Goal: Find specific page/section: Find specific page/section

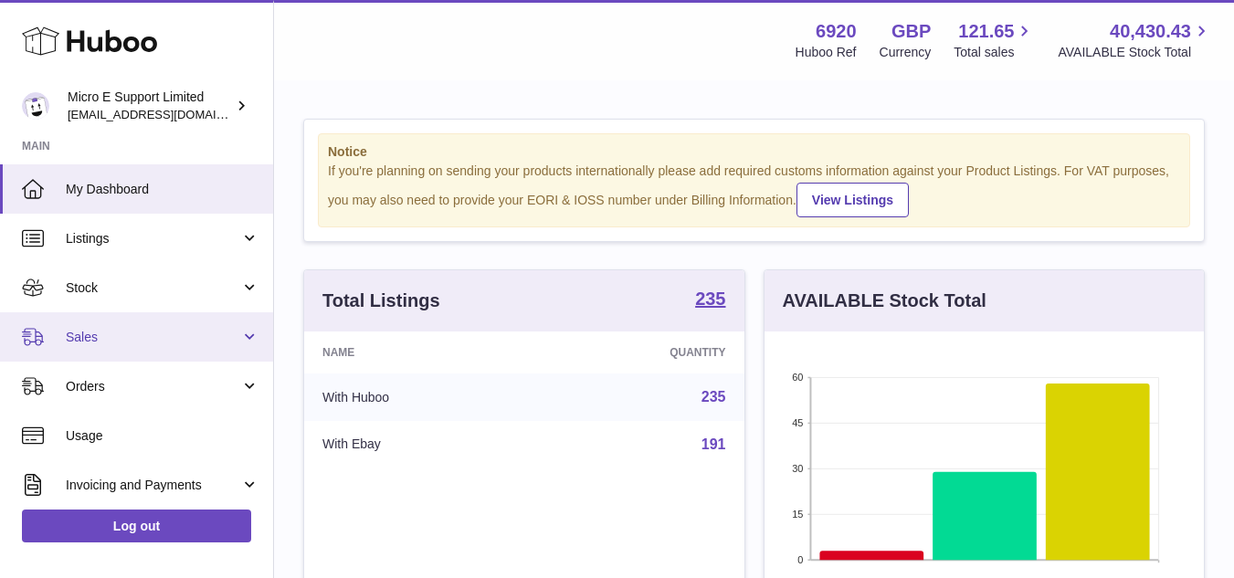
scroll to position [285, 440]
drag, startPoint x: 0, startPoint y: 0, endPoint x: 189, endPoint y: 334, distance: 383.4
click at [189, 334] on span "Sales" at bounding box center [153, 337] width 175 height 17
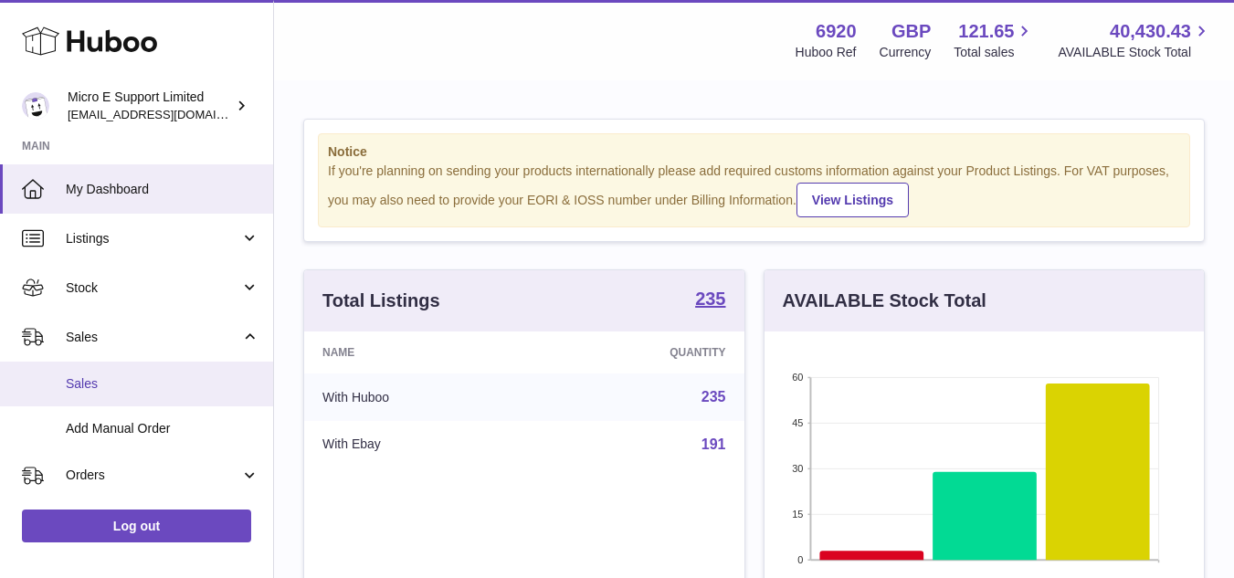
click at [74, 380] on span "Sales" at bounding box center [163, 384] width 194 height 17
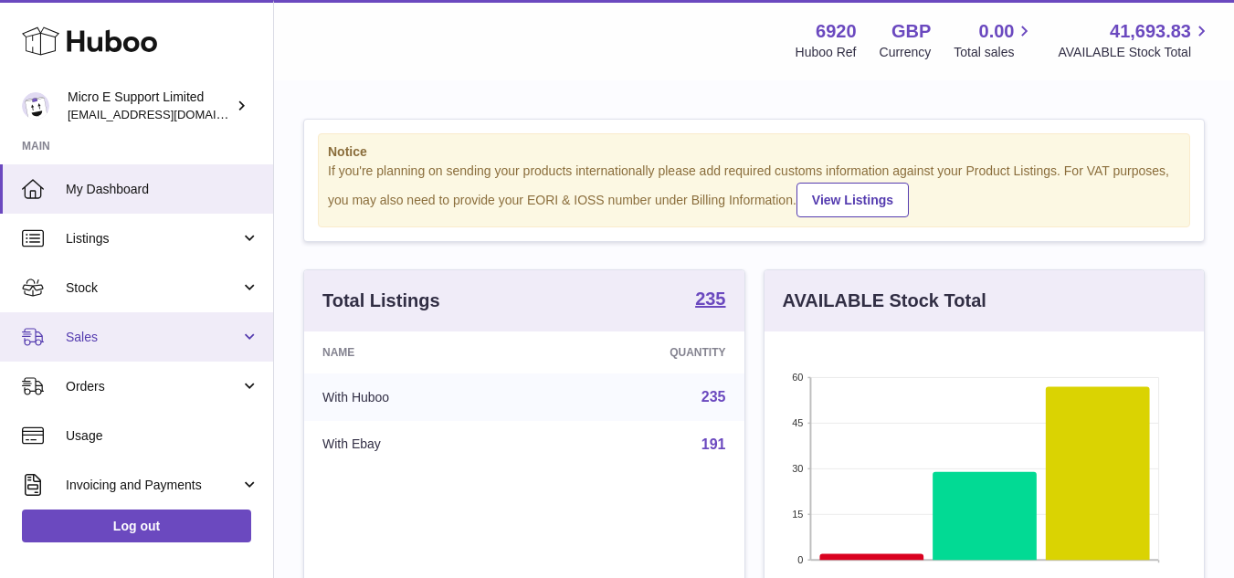
click at [170, 341] on span "Sales" at bounding box center [153, 337] width 175 height 17
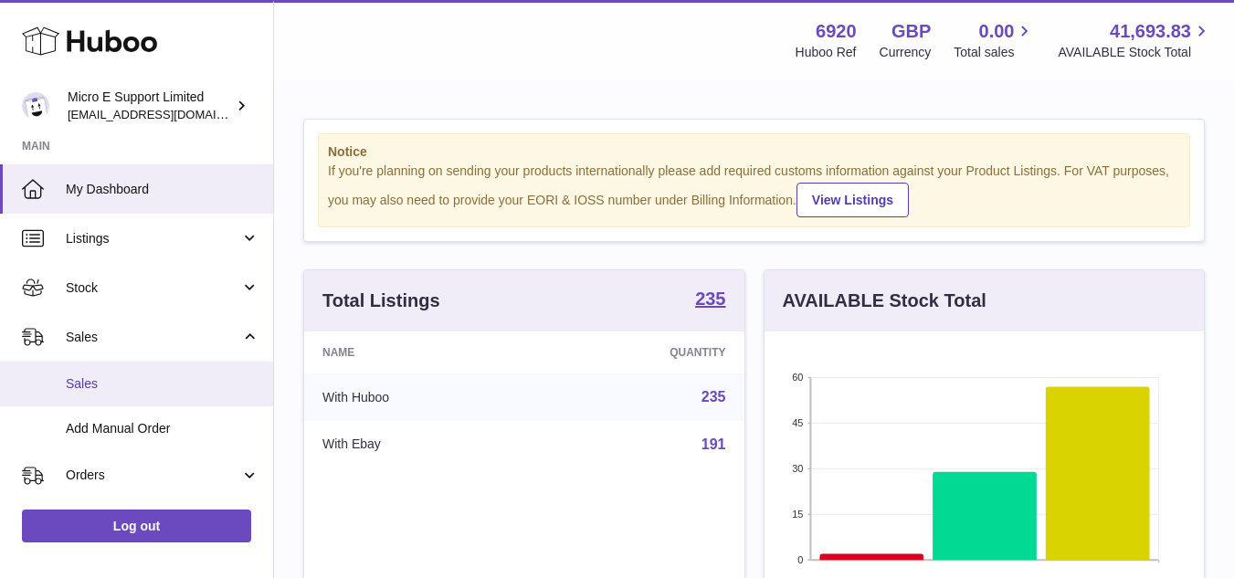
click at [87, 387] on span "Sales" at bounding box center [163, 384] width 194 height 17
